Goal: Find specific page/section

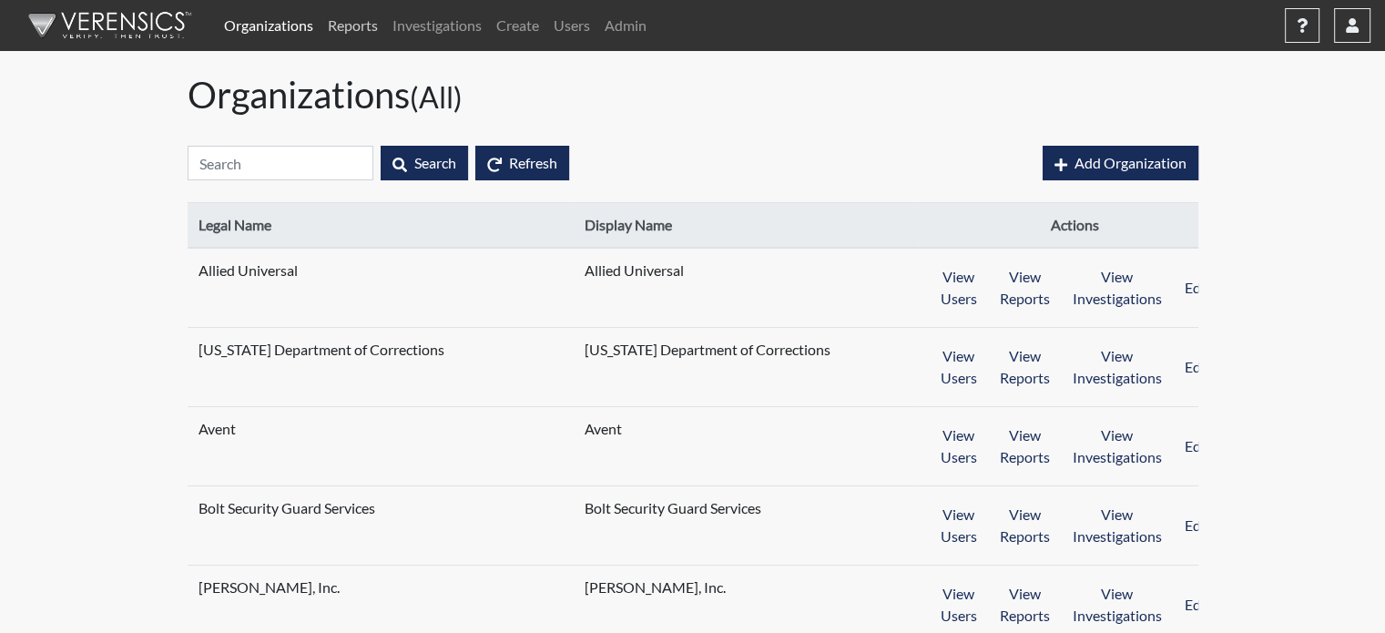
click at [375, 31] on link "Reports" at bounding box center [353, 25] width 65 height 36
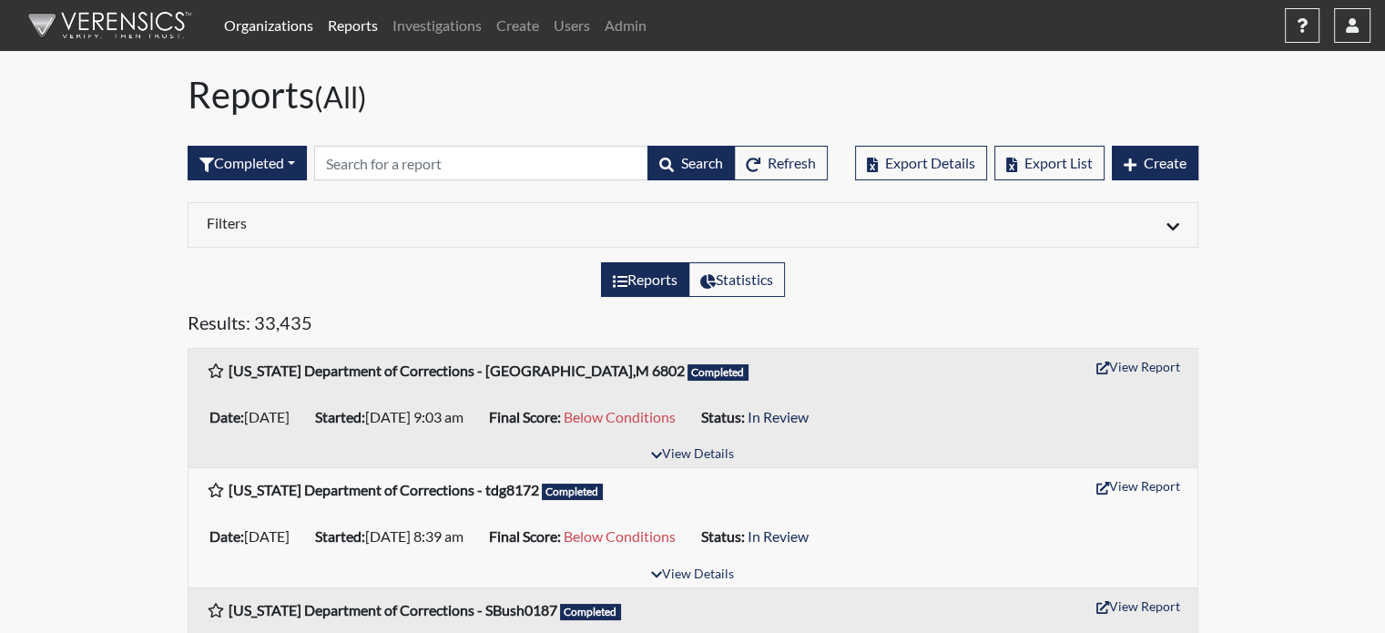
click at [251, 25] on link "Organizations" at bounding box center [269, 25] width 104 height 36
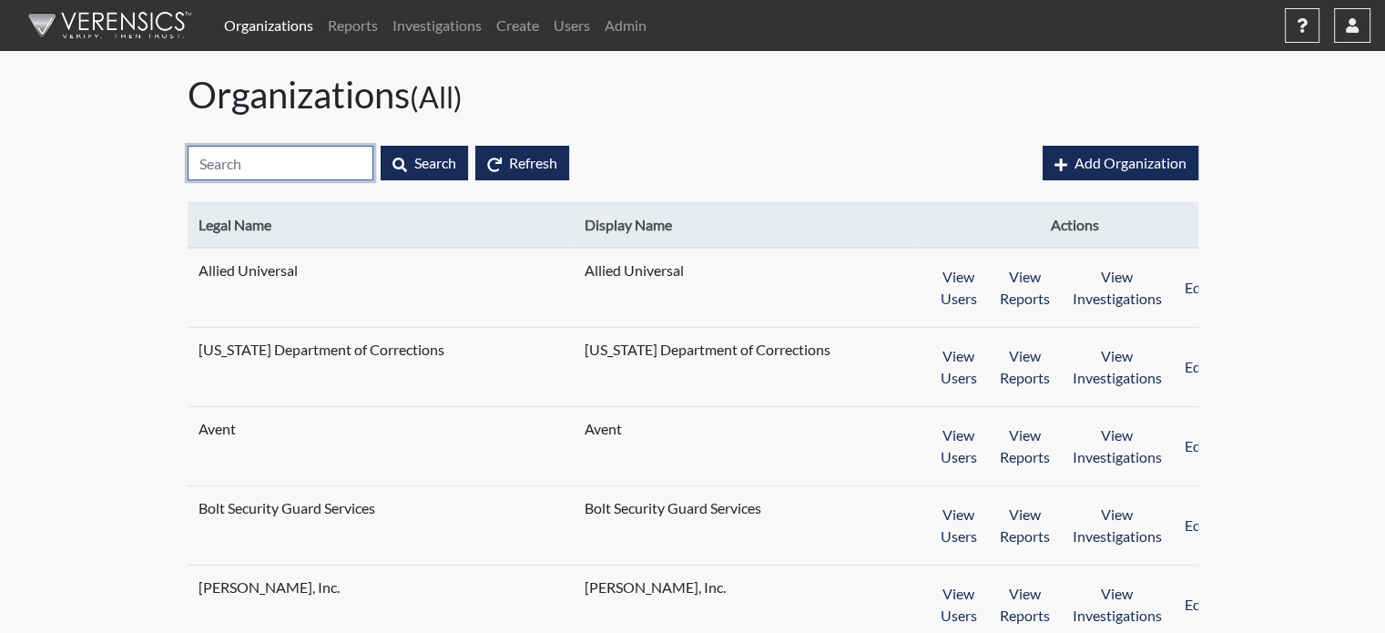
click at [284, 168] on input "text" at bounding box center [281, 163] width 186 height 35
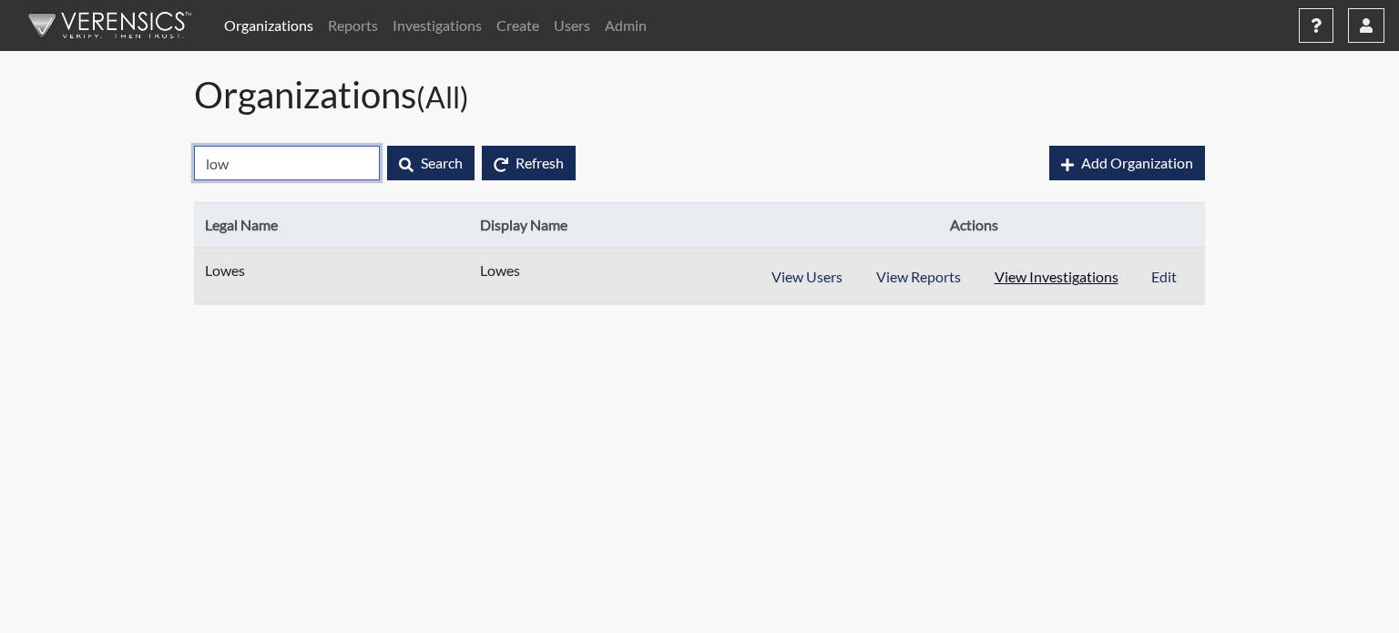
type input "low"
click at [1044, 276] on button "View Investigations" at bounding box center [1056, 277] width 158 height 35
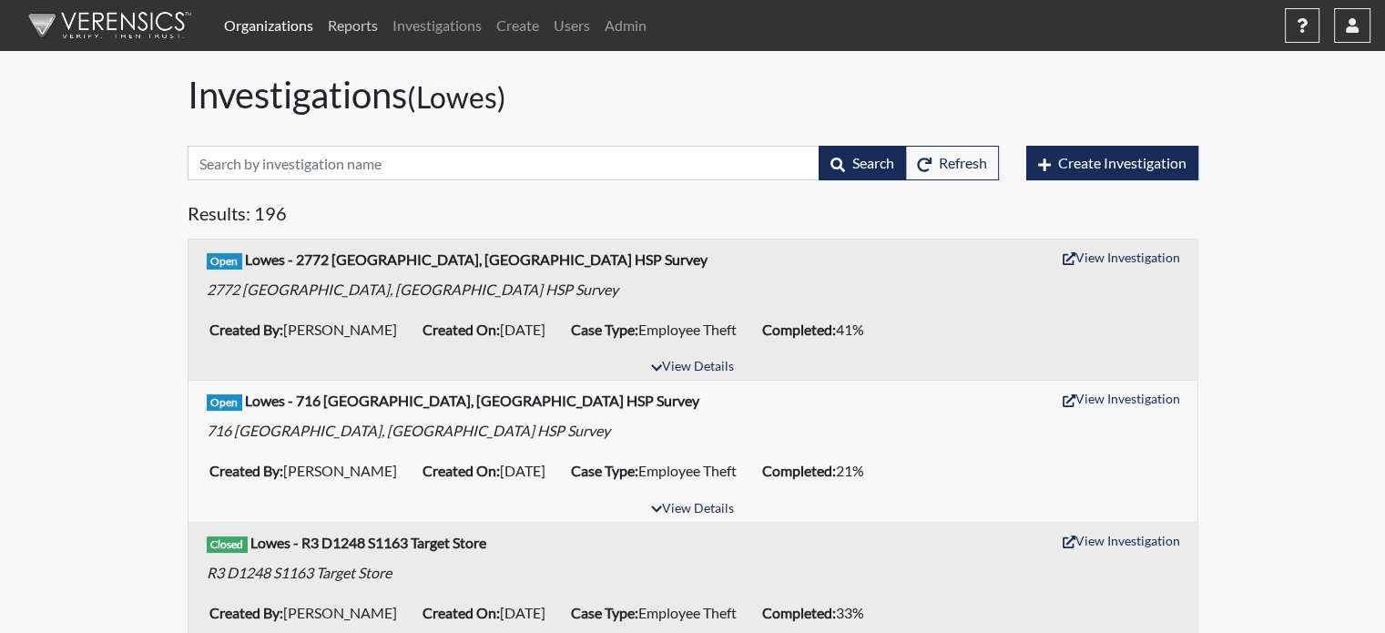
click at [363, 26] on link "Reports" at bounding box center [353, 25] width 65 height 36
